Goal: Task Accomplishment & Management: Manage account settings

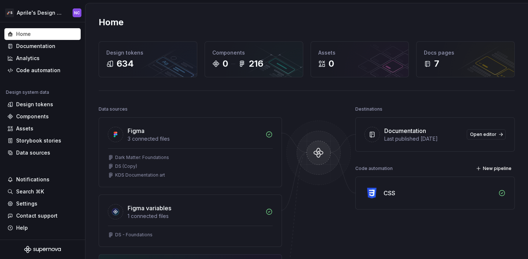
click at [25, 3] on div "🚀S Aprile's Design System NC Home Documentation Analytics Code automation Desig…" at bounding box center [42, 131] width 85 height 256
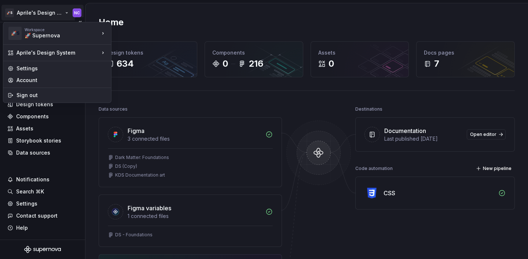
click at [36, 9] on html "🚀S Aprile's Design System NC Home Documentation Analytics Code automation Desig…" at bounding box center [264, 129] width 528 height 259
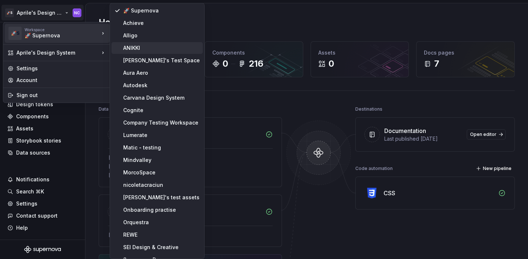
click at [139, 49] on div "ANIKKI" at bounding box center [161, 47] width 77 height 7
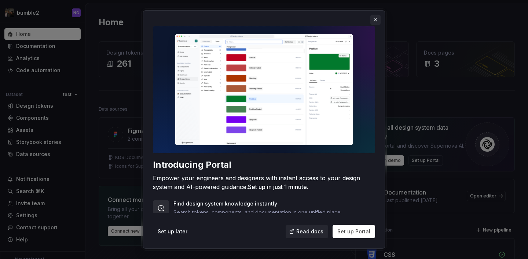
click at [376, 23] on button "button" at bounding box center [376, 20] width 10 height 10
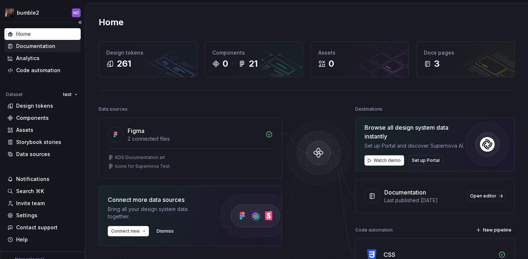
click at [57, 44] on div "Documentation" at bounding box center [42, 46] width 70 height 7
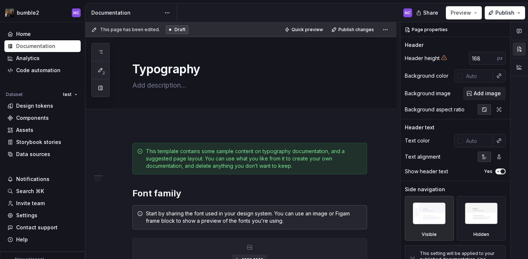
type textarea "*"
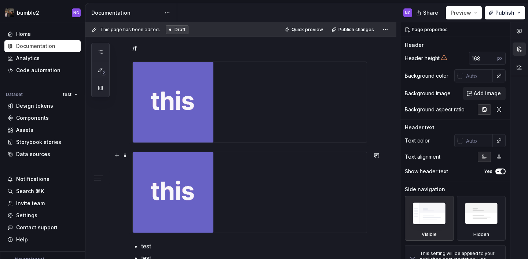
scroll to position [822, 0]
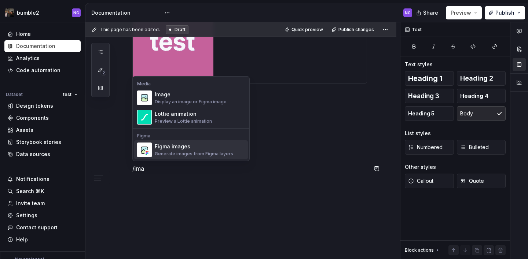
click at [199, 150] on div "Figma images" at bounding box center [194, 146] width 79 height 7
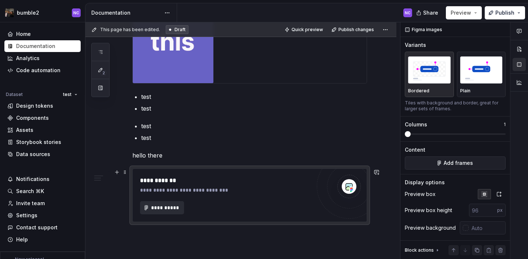
click at [163, 211] on span "**********" at bounding box center [165, 207] width 29 height 7
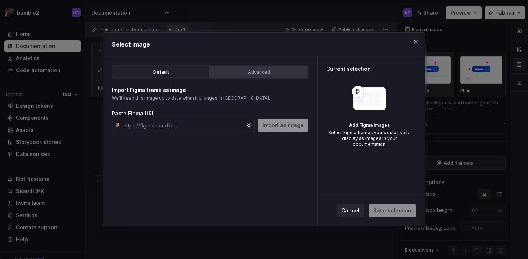
click at [241, 69] on div "Advanced" at bounding box center [259, 72] width 92 height 7
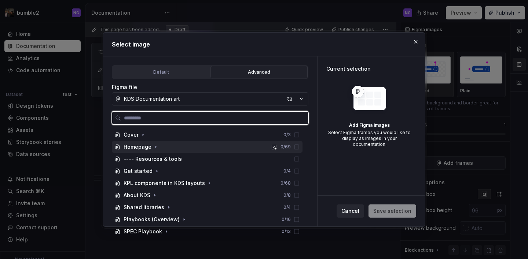
click at [156, 151] on div "Homepage 0 / 69" at bounding box center [207, 147] width 191 height 12
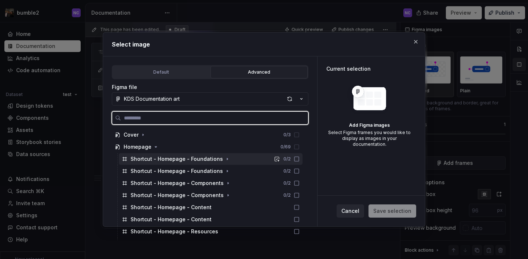
click at [164, 159] on div "Shortcut - Homepage - Foundations" at bounding box center [177, 159] width 92 height 7
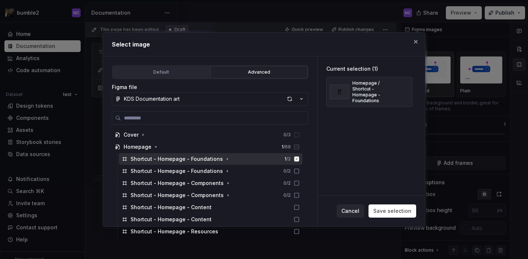
click at [405, 220] on div "Cancel Save selection" at bounding box center [372, 211] width 108 height 31
click at [398, 212] on span "Save selection" at bounding box center [393, 211] width 38 height 7
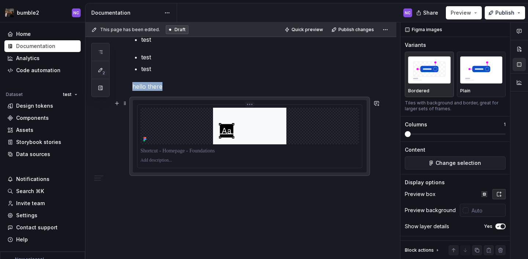
scroll to position [891, 0]
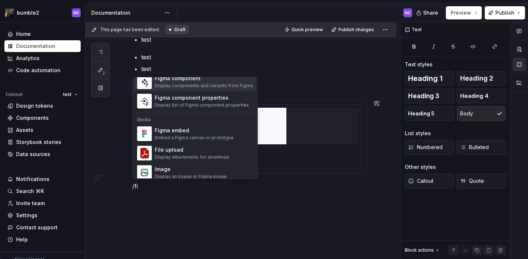
scroll to position [0, 0]
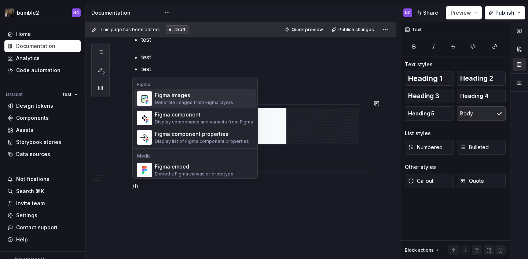
click at [194, 95] on div "Figma images" at bounding box center [194, 95] width 79 height 7
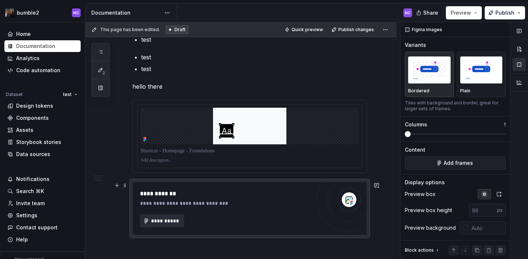
click at [170, 216] on button "**********" at bounding box center [162, 221] width 44 height 13
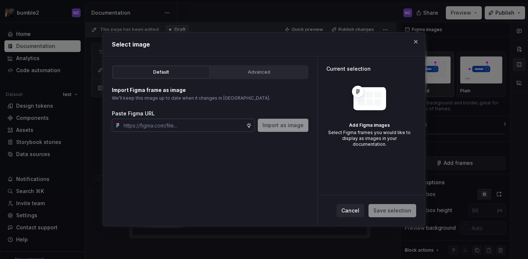
type textarea "*"
type input "https://www.figma.com/design/l0LwZpLpZ9r2yn0DtB9GFT/Untitled?node-id=1-4&t=mijC…"
click at [397, 211] on span "Save selection" at bounding box center [393, 211] width 48 height 13
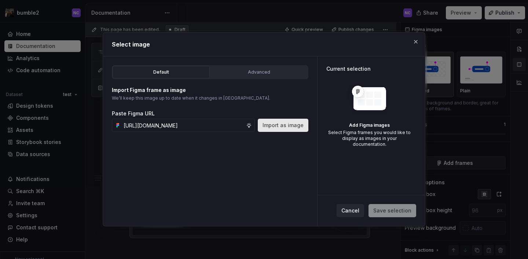
click at [281, 130] on button "Import as image" at bounding box center [283, 125] width 51 height 13
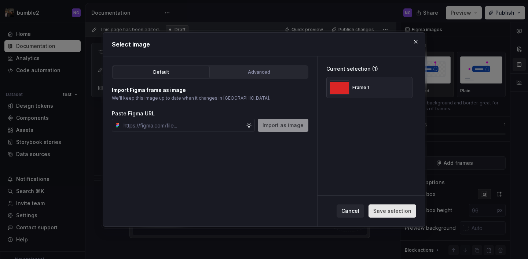
click at [399, 217] on button "Save selection" at bounding box center [393, 211] width 48 height 13
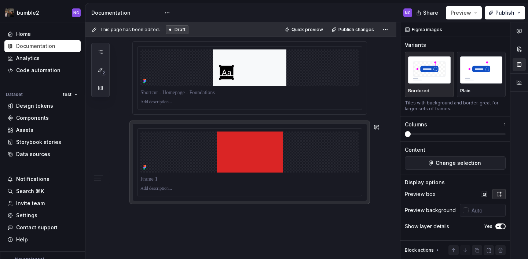
scroll to position [951, 0]
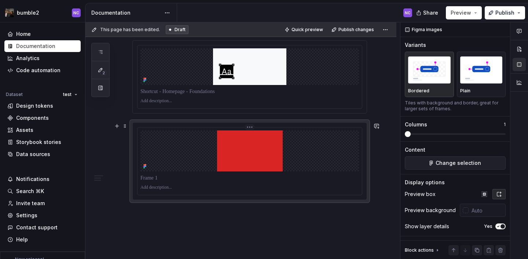
click at [268, 149] on img at bounding box center [250, 151] width 66 height 41
click at [453, 167] on span "Change selection" at bounding box center [458, 163] width 45 height 7
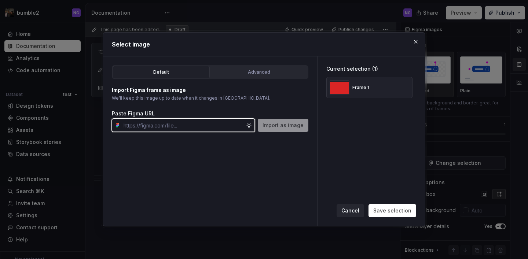
type textarea "*"
paste input "https://www.figma.com/design/l0LwZpLpZ9r2yn0DtB9GFT/Untitled?node-id=2016-3&t=m…"
type input "https://www.figma.com/design/l0LwZpLpZ9r2yn0DtB9GFT/Untitled?node-id=2016-3&t=m…"
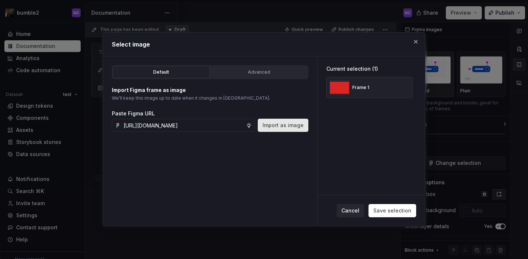
click at [266, 130] on button "Import as image" at bounding box center [283, 125] width 51 height 13
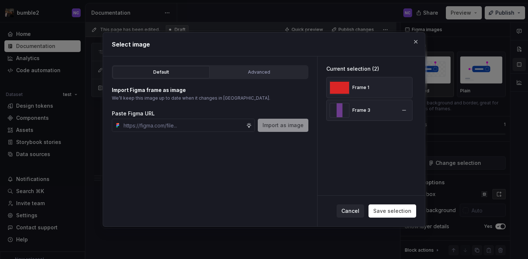
click at [357, 119] on div "Frame 3" at bounding box center [370, 110] width 86 height 21
click at [405, 89] on button "button" at bounding box center [404, 88] width 10 height 10
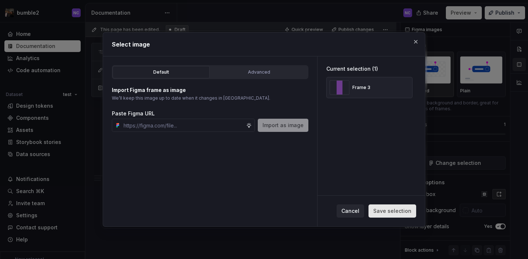
click at [397, 214] on span "Save selection" at bounding box center [393, 211] width 38 height 7
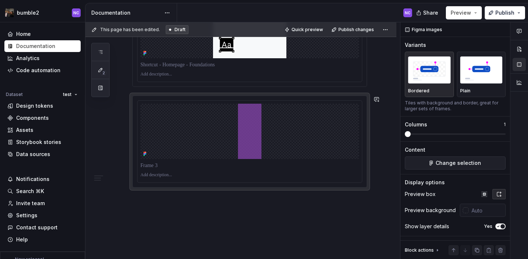
scroll to position [978, 0]
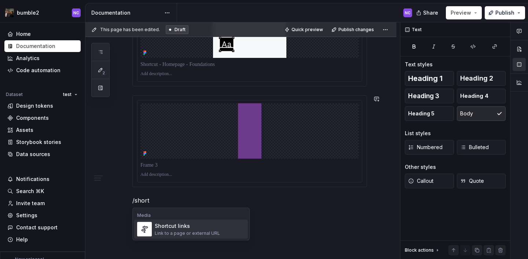
click at [167, 235] on div "Link to a page or external URL" at bounding box center [187, 234] width 65 height 6
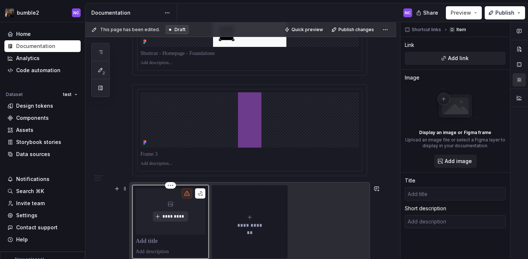
click at [164, 221] on button "*********" at bounding box center [170, 217] width 35 height 10
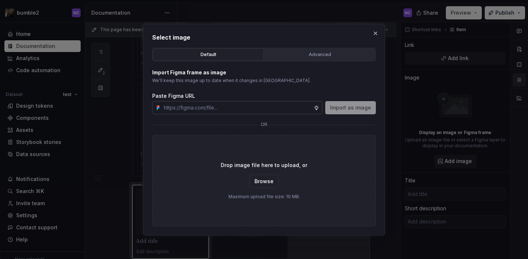
type textarea "*"
type input "https://www.figma.com/design/l0LwZpLpZ9r2yn0DtB9GFT/Untitled?node-id=2016-3&t=m…"
click at [353, 111] on span "Import as image" at bounding box center [350, 107] width 41 height 7
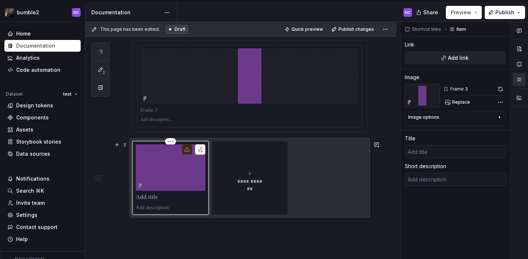
scroll to position [1034, 0]
click at [228, 179] on div "**********" at bounding box center [250, 176] width 70 height 15
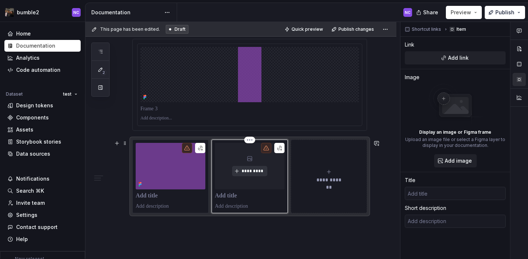
click at [250, 176] on button "*********" at bounding box center [249, 171] width 35 height 10
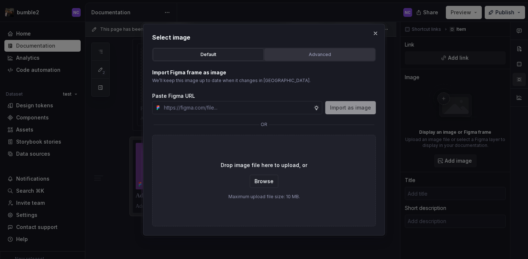
click at [293, 59] on button "Advanced" at bounding box center [320, 54] width 111 height 12
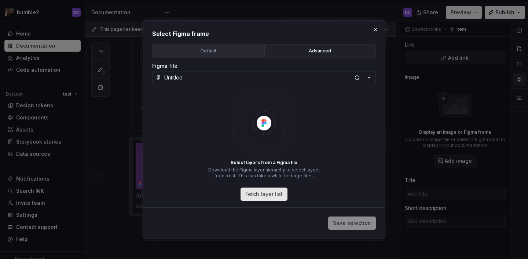
click at [272, 199] on button "Fetch layer list" at bounding box center [264, 194] width 47 height 13
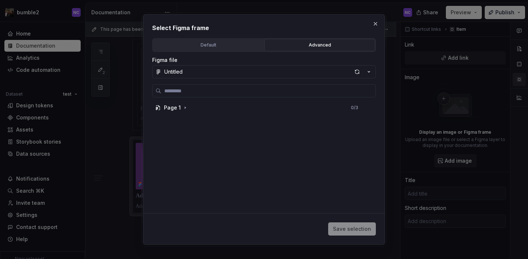
type textarea "*"
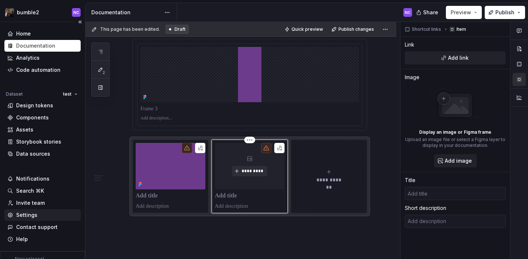
click at [47, 215] on div "Settings" at bounding box center [42, 215] width 70 height 7
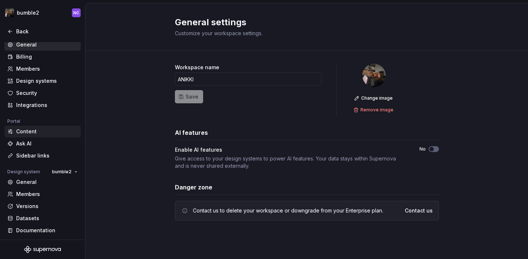
scroll to position [63, 0]
click at [45, 235] on div "Documentation" at bounding box center [42, 230] width 76 height 12
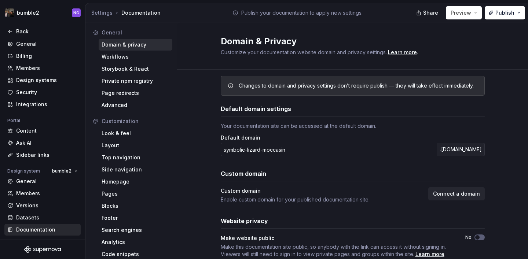
scroll to position [7, 0]
click at [155, 130] on div "Look & feel" at bounding box center [136, 133] width 68 height 7
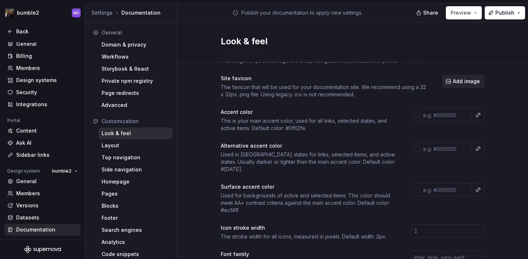
scroll to position [65, 0]
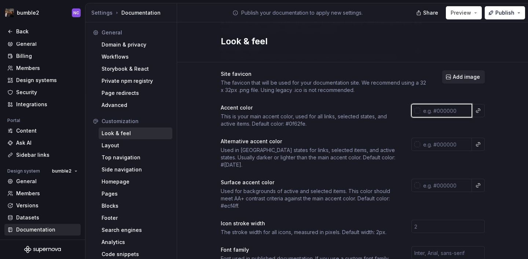
click at [444, 109] on input "text" at bounding box center [446, 110] width 52 height 13
click at [419, 114] on div at bounding box center [416, 110] width 9 height 13
click at [415, 109] on div at bounding box center [418, 111] width 6 height 6
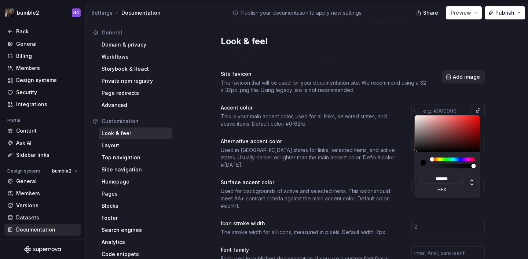
type input "#793D3D"
type input "*******"
click at [448, 135] on div at bounding box center [448, 134] width 66 height 36
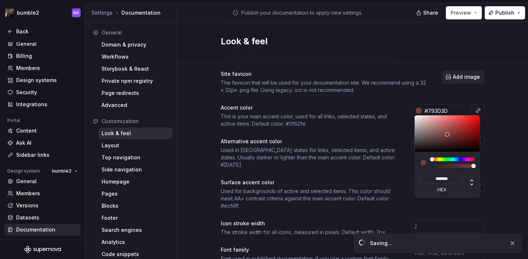
click at [357, 142] on html "bumble2 NC Back Account Profile Authentication Notifications Workspace General …" at bounding box center [264, 129] width 528 height 259
type input "#793d3dff"
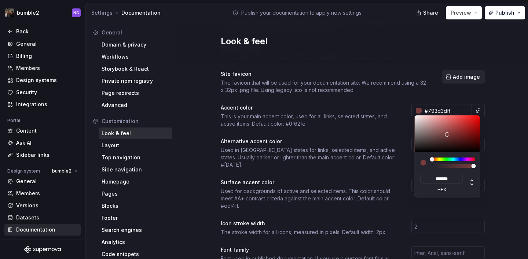
click at [35, 44] on html "bumble2 NC Back Account Profile Authentication Notifications Workspace General …" at bounding box center [264, 129] width 528 height 259
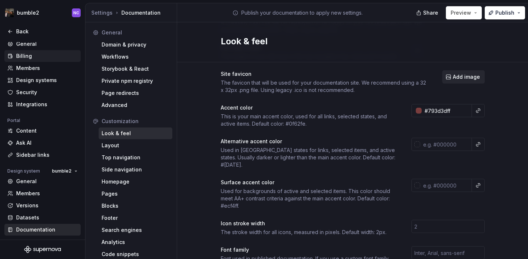
scroll to position [0, 0]
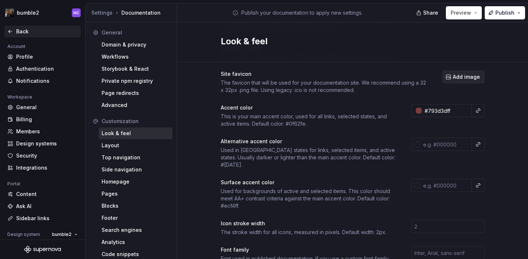
click at [21, 36] on div "Back" at bounding box center [42, 32] width 76 height 12
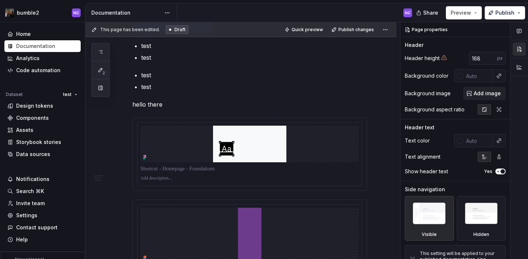
scroll to position [1075, 0]
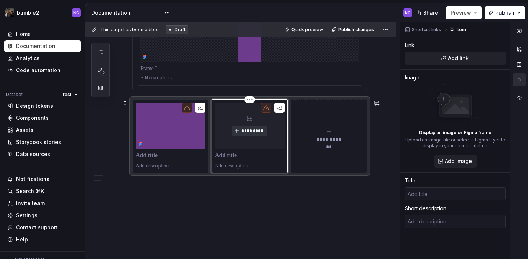
click at [240, 132] on button "*********" at bounding box center [249, 131] width 35 height 10
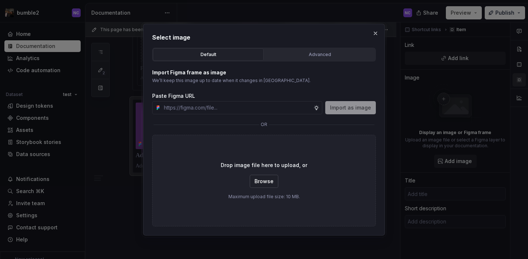
click at [262, 181] on span "Browse" at bounding box center [264, 181] width 19 height 7
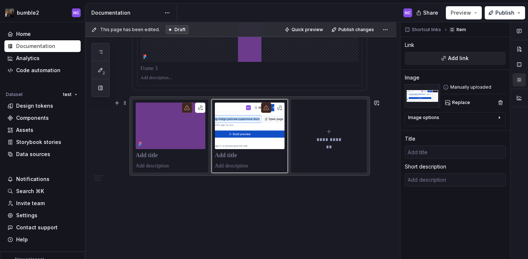
click at [326, 132] on div "**********" at bounding box center [329, 136] width 70 height 15
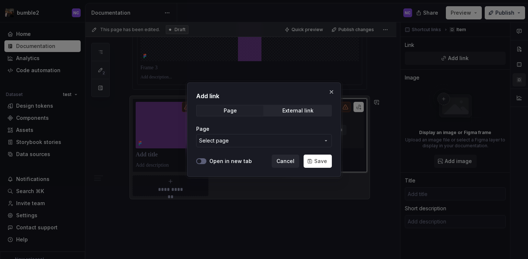
click at [324, 132] on div "Page" at bounding box center [264, 128] width 136 height 7
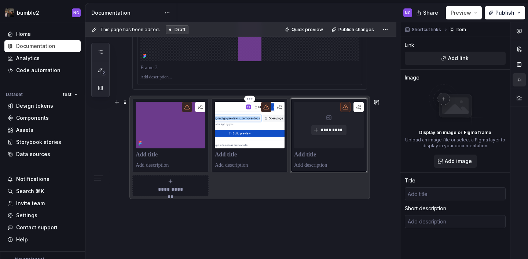
click at [255, 127] on img at bounding box center [250, 125] width 70 height 47
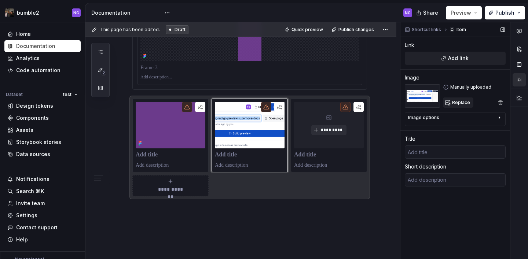
click at [462, 104] on span "Replace" at bounding box center [461, 103] width 18 height 6
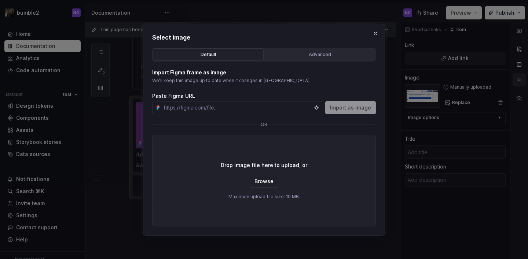
click at [261, 184] on span "Browse" at bounding box center [264, 181] width 19 height 7
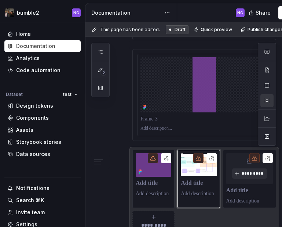
type textarea "*"
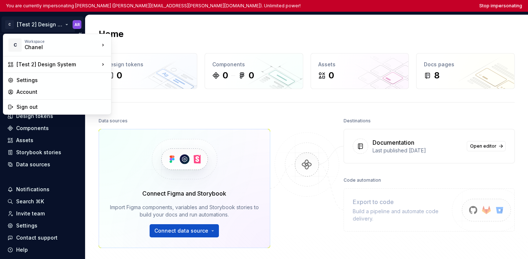
click at [55, 29] on html "You are currently impersonating [PERSON_NAME] ([PERSON_NAME][EMAIL_ADDRESS][PER…" at bounding box center [264, 129] width 528 height 259
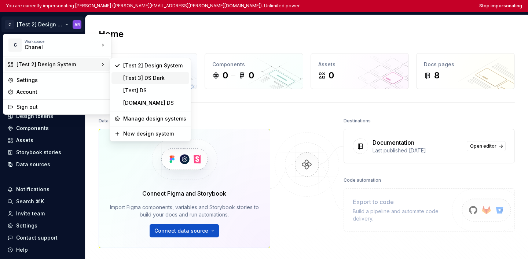
click at [132, 81] on div "[Test 3] DS Dark" at bounding box center [154, 77] width 63 height 7
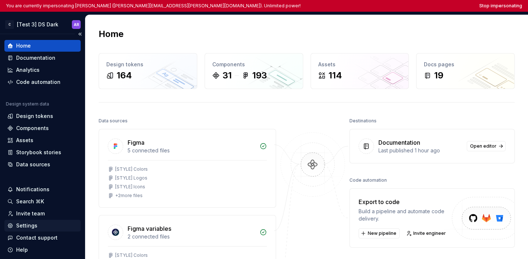
click at [32, 223] on div "Settings" at bounding box center [26, 225] width 21 height 7
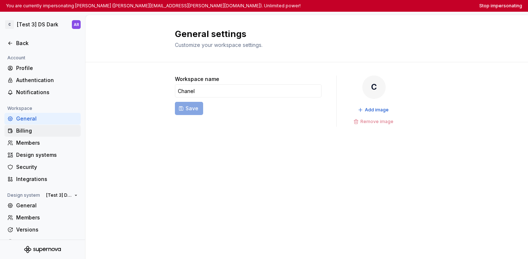
click at [50, 129] on div "Billing" at bounding box center [47, 130] width 62 height 7
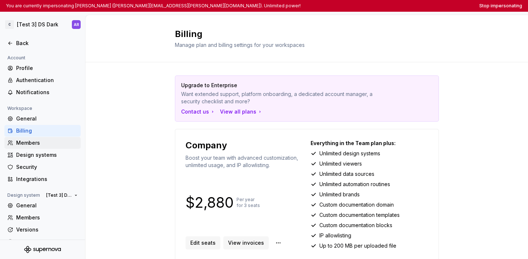
click at [44, 140] on div "Members" at bounding box center [47, 142] width 62 height 7
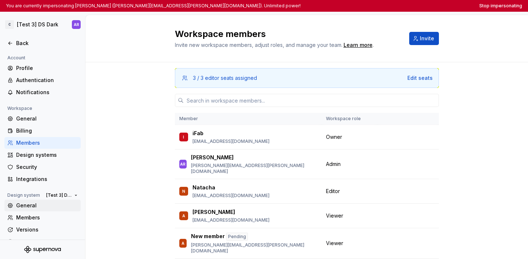
click at [18, 201] on div "General" at bounding box center [42, 206] width 76 height 12
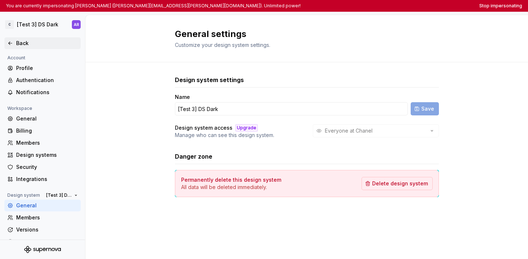
click at [17, 44] on div "Back" at bounding box center [47, 43] width 62 height 7
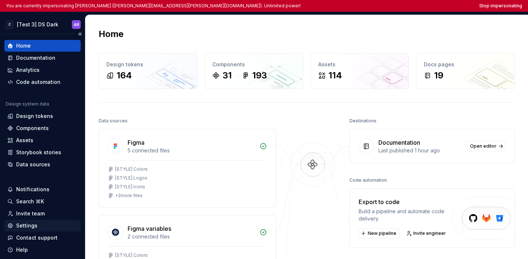
click at [41, 226] on div "Settings" at bounding box center [42, 225] width 70 height 7
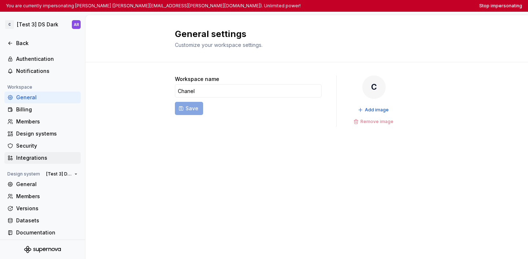
scroll to position [25, 0]
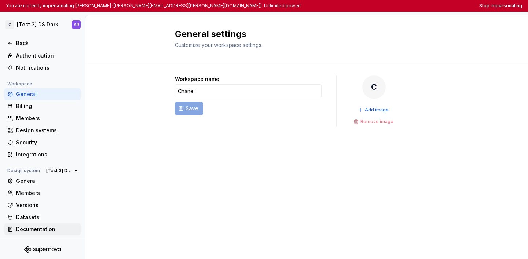
click at [59, 225] on div "Documentation" at bounding box center [42, 230] width 76 height 12
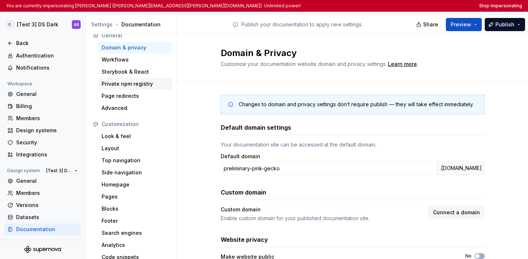
scroll to position [14, 0]
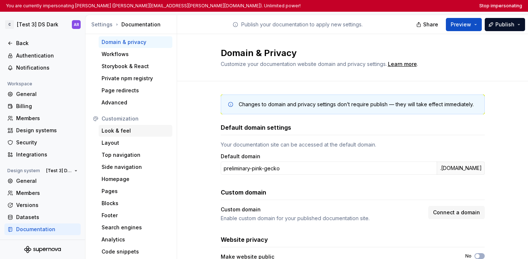
click at [114, 135] on div "Look & feel" at bounding box center [136, 131] width 74 height 12
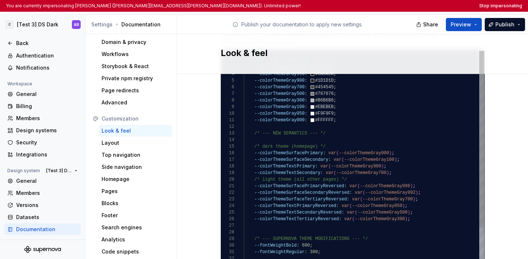
scroll to position [59, 37]
click at [281, 175] on div ":root { /* --- NEW PRIMITVES --- */ --colorThemeGray992: #141414 ; --colorTheme…" at bounding box center [364, 242] width 241 height 383
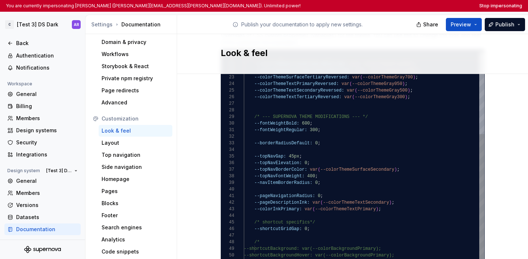
type textarea "**********"
click at [280, 175] on div "--colorThemeTextSecondary: var ( --colorThemeGray700 ) ; /* light theme (all ot…" at bounding box center [364, 120] width 241 height 383
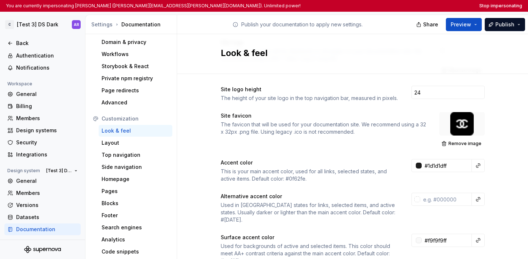
scroll to position [48, 0]
click at [282, 202] on div at bounding box center [418, 200] width 6 height 6
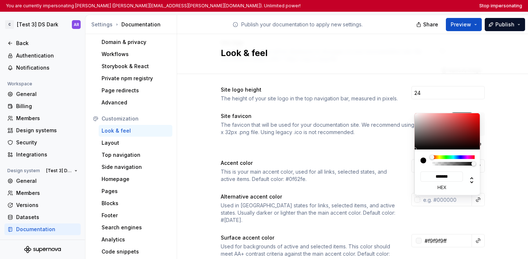
click at [282, 183] on html "You are currently impersonating [PERSON_NAME] ([PERSON_NAME][EMAIL_ADDRESS][PER…" at bounding box center [264, 129] width 528 height 259
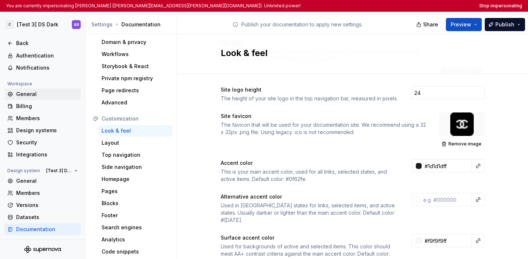
scroll to position [0, 0]
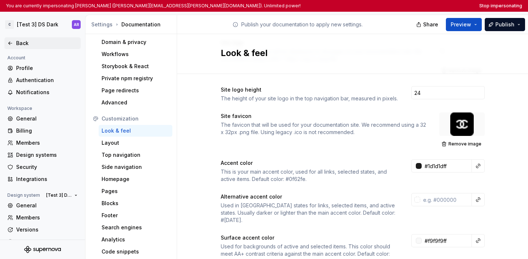
click at [11, 44] on icon at bounding box center [10, 43] width 6 height 6
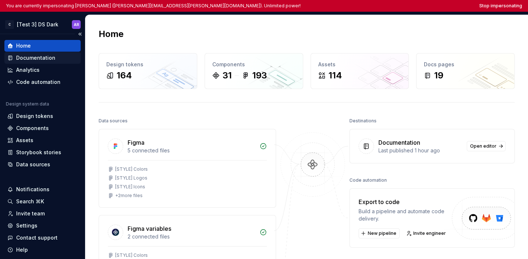
click at [48, 59] on div "Documentation" at bounding box center [35, 57] width 39 height 7
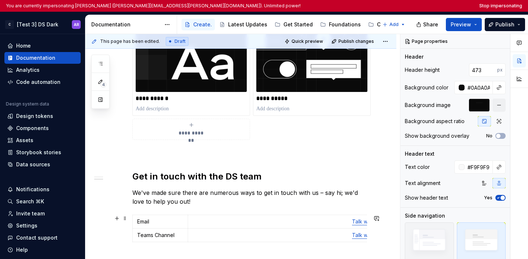
scroll to position [416, 0]
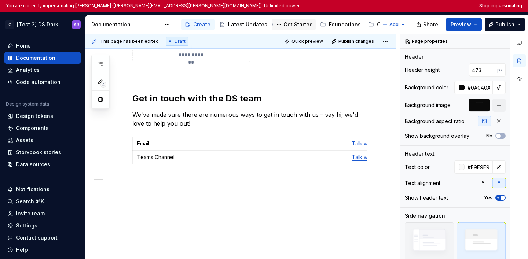
click at [282, 26] on div "Get Started" at bounding box center [298, 24] width 29 height 7
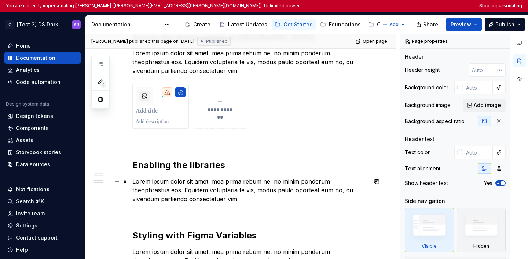
scroll to position [348, 0]
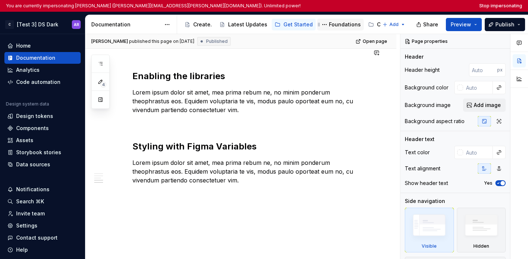
click at [282, 19] on div "Foundations" at bounding box center [340, 25] width 47 height 12
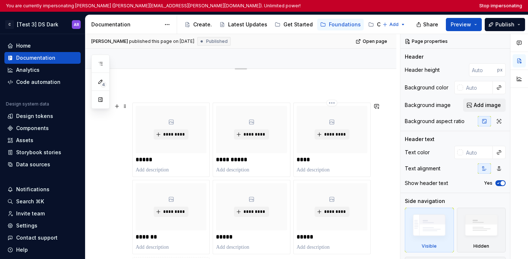
scroll to position [52, 0]
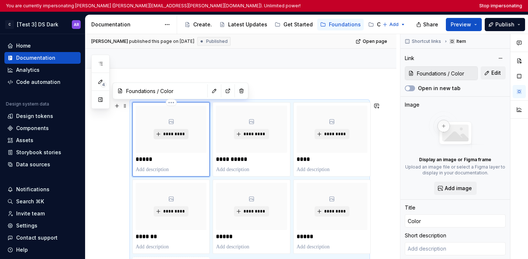
click at [172, 134] on span "*********" at bounding box center [174, 134] width 22 height 6
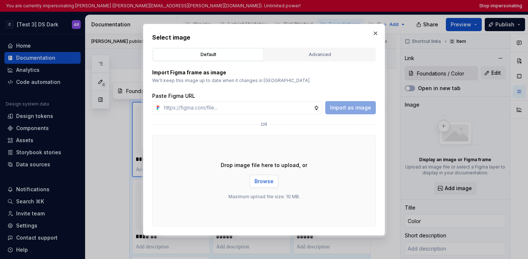
click at [269, 185] on button "Browse" at bounding box center [264, 181] width 29 height 13
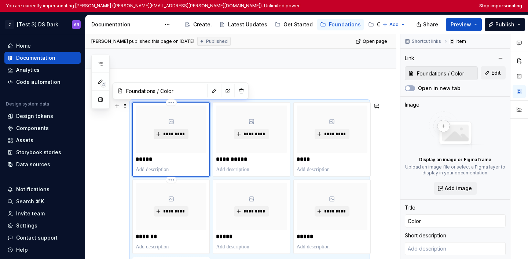
click at [170, 135] on span "*********" at bounding box center [174, 134] width 22 height 6
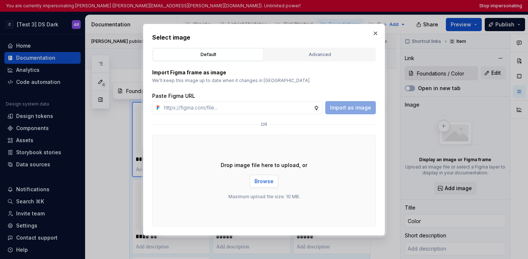
click at [271, 178] on span "Browse" at bounding box center [264, 181] width 19 height 7
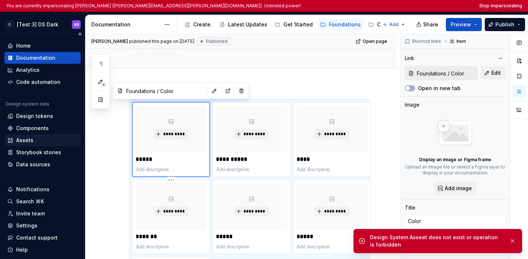
click at [41, 141] on div "Assets" at bounding box center [42, 140] width 70 height 7
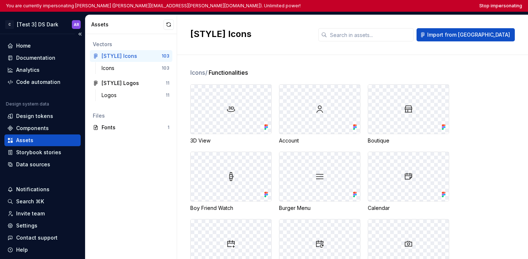
click at [29, 15] on div "C [Test 3] DS Dark AR Home Documentation Analytics Code automation Design syste…" at bounding box center [42, 137] width 85 height 245
click at [29, 23] on html "You are currently impersonating [PERSON_NAME] ([PERSON_NAME][EMAIL_ADDRESS][PER…" at bounding box center [264, 129] width 528 height 259
click at [160, 216] on html "You are currently impersonating [PERSON_NAME] ([PERSON_NAME][EMAIL_ADDRESS][PER…" at bounding box center [264, 129] width 528 height 259
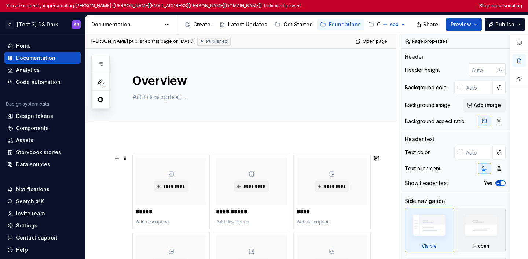
type textarea "*"
click at [173, 185] on span "*********" at bounding box center [174, 187] width 22 height 6
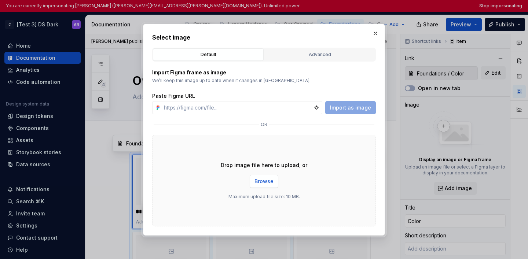
click at [261, 181] on span "Browse" at bounding box center [264, 181] width 19 height 7
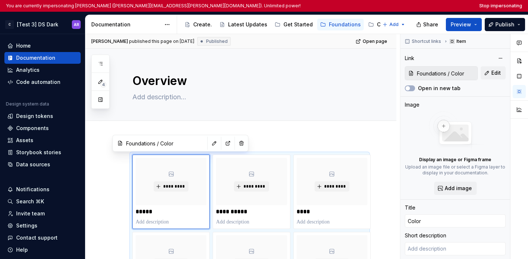
type textarea "*"
